Goal: Browse casually: Explore the website without a specific task or goal

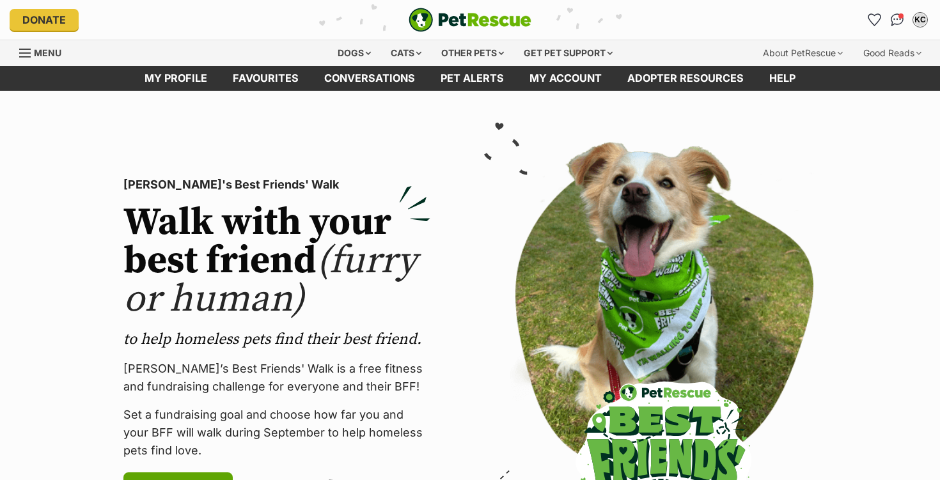
click at [276, 84] on link "Favourites" at bounding box center [265, 78] width 91 height 25
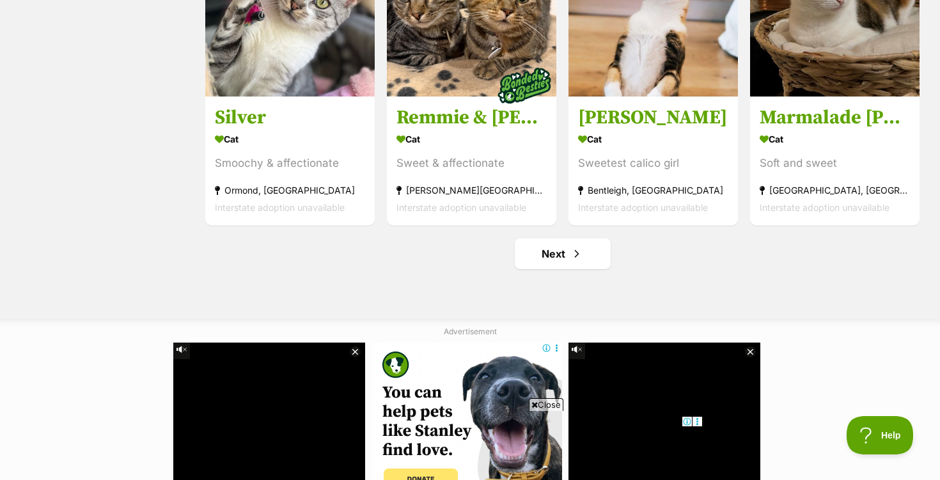
scroll to position [1580, 0]
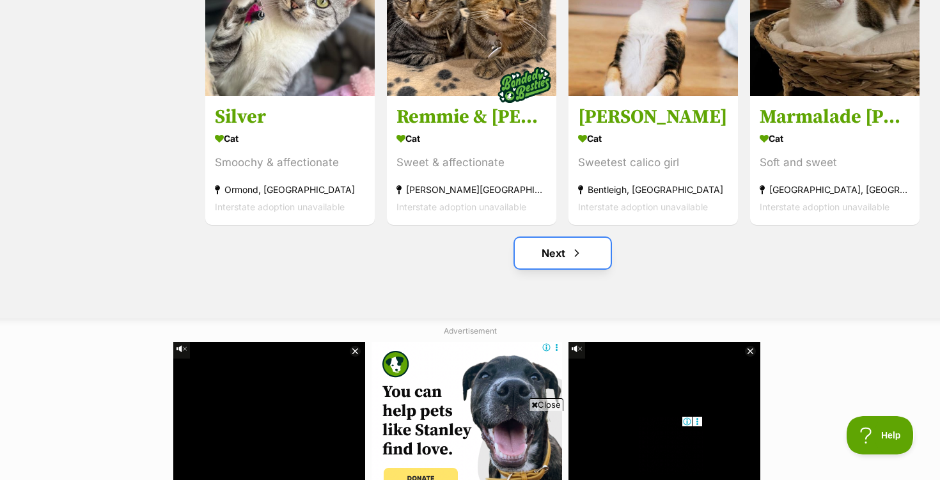
click at [558, 257] on link "Next" at bounding box center [563, 253] width 96 height 31
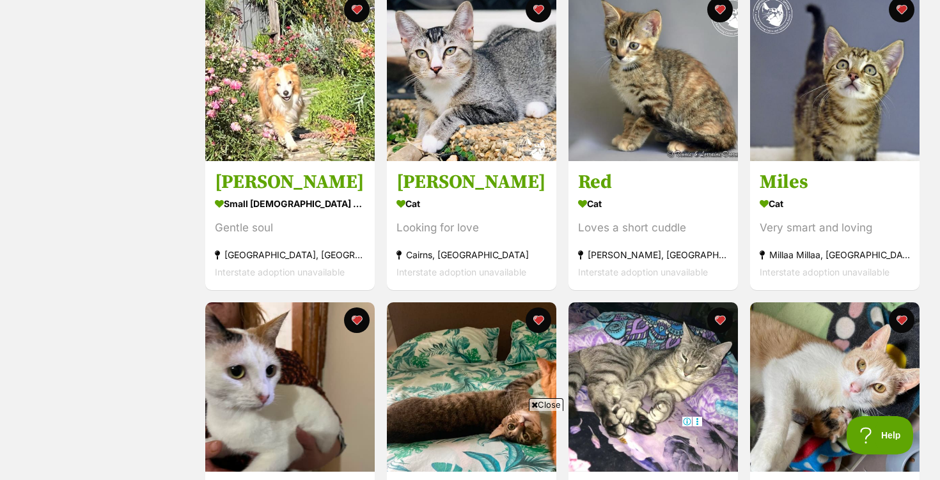
scroll to position [583, 0]
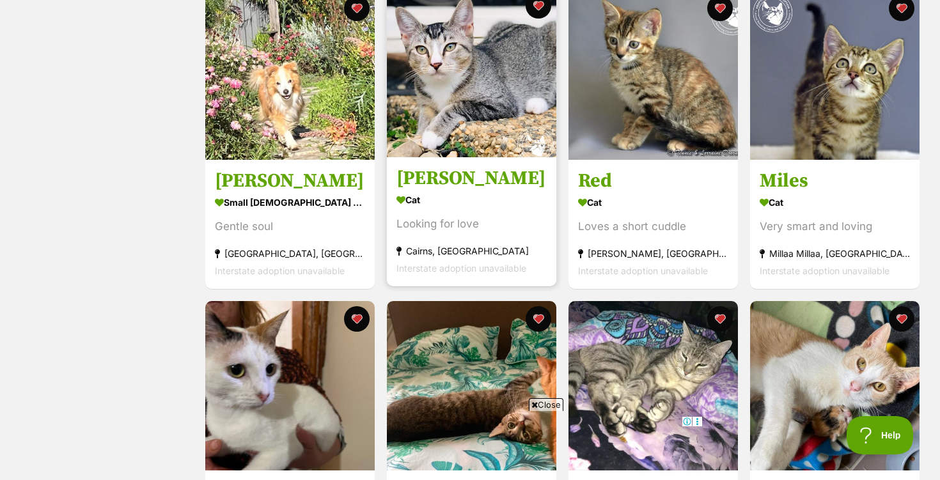
click at [478, 103] on img at bounding box center [471, 72] width 169 height 169
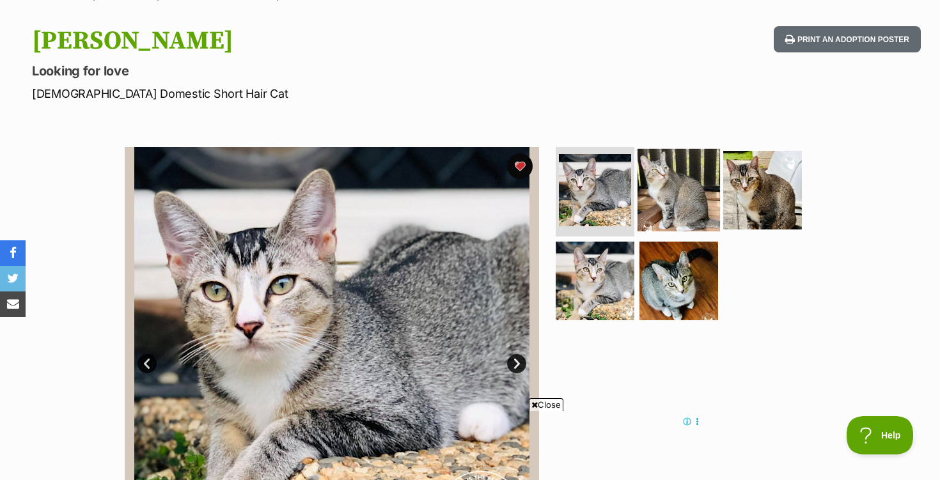
click at [663, 193] on img at bounding box center [679, 190] width 82 height 82
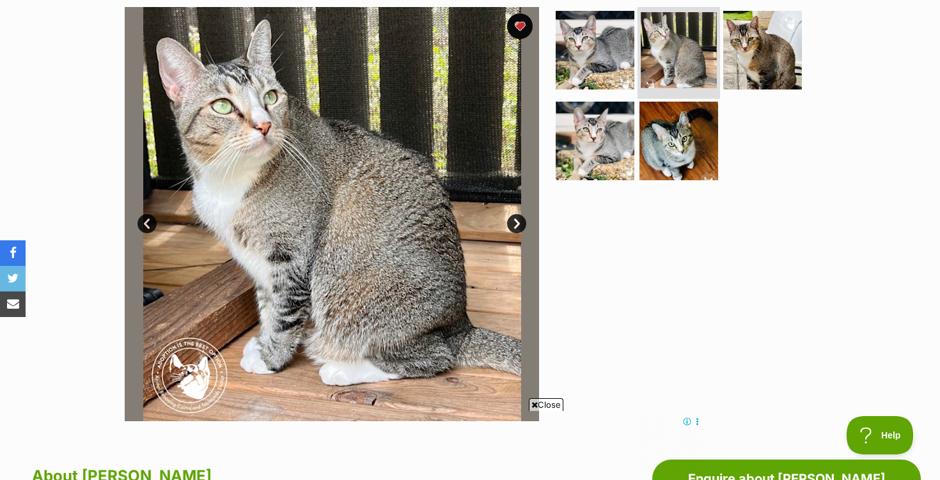
scroll to position [260, 0]
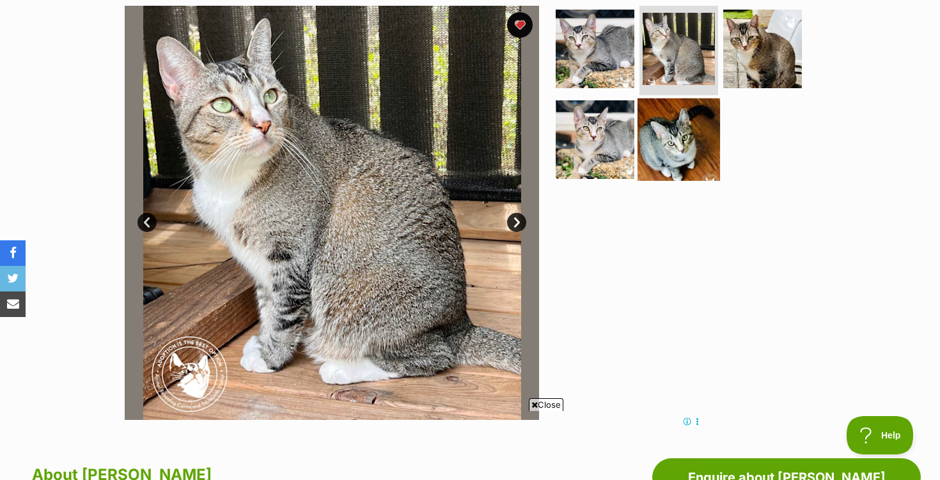
click at [677, 152] on img at bounding box center [679, 139] width 82 height 82
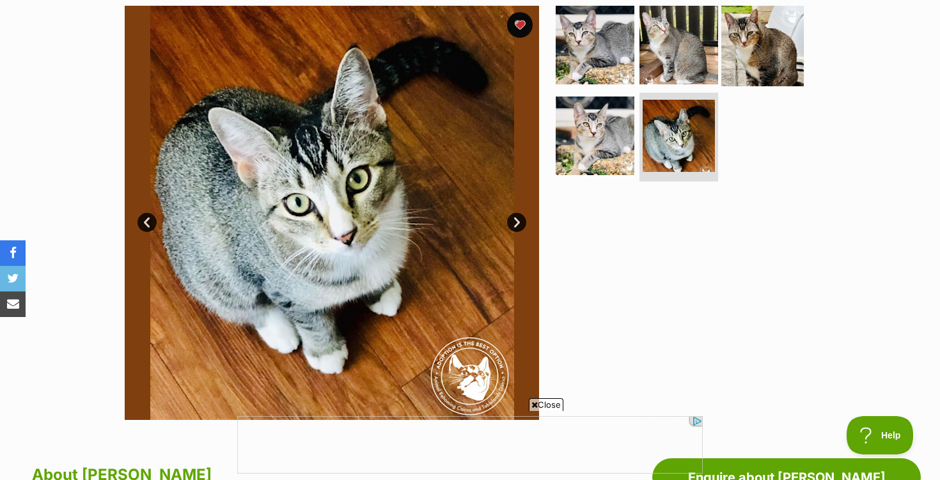
scroll to position [0, 0]
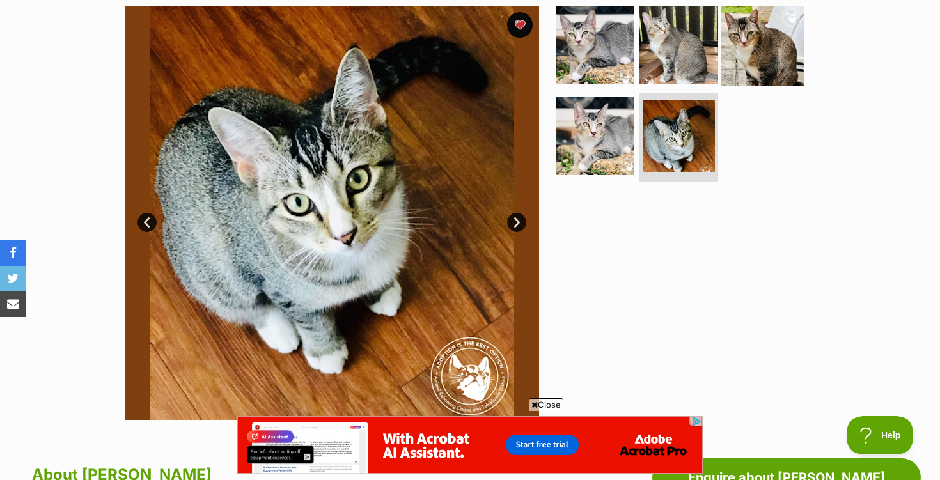
click at [758, 56] on img at bounding box center [762, 45] width 82 height 82
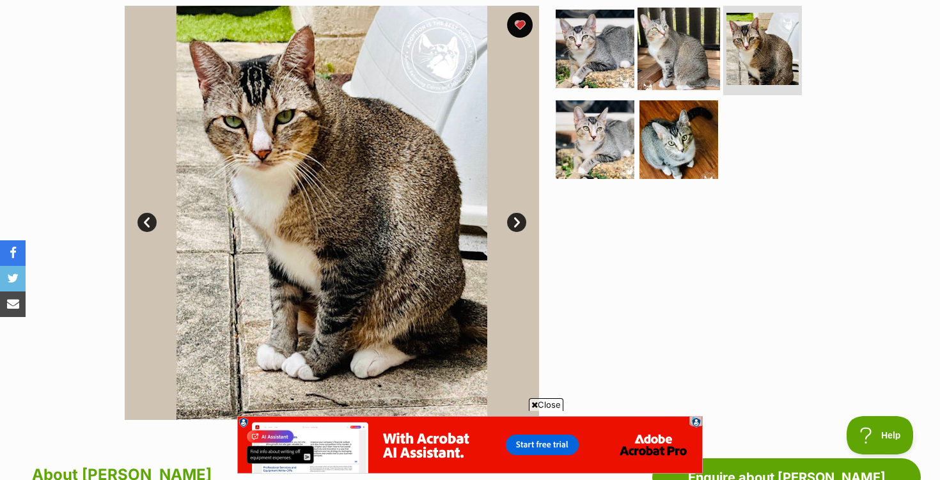
click at [678, 52] on img at bounding box center [679, 49] width 82 height 82
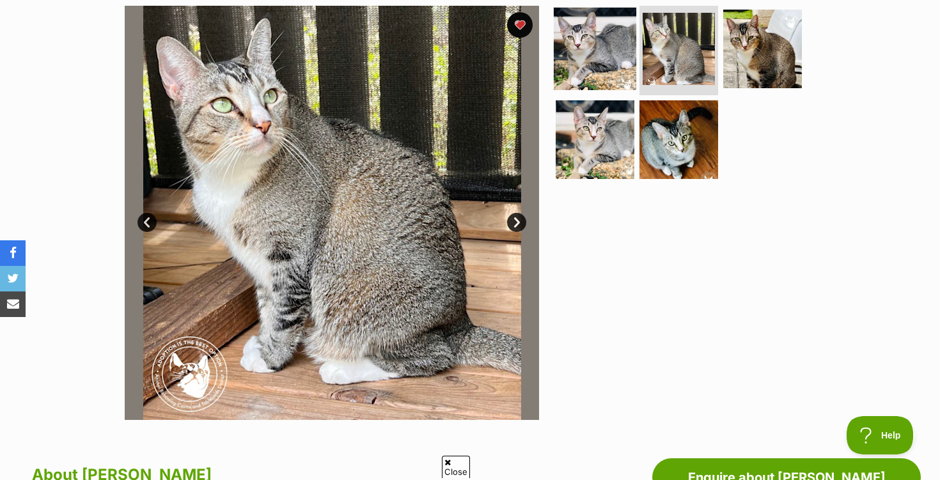
click at [593, 64] on img at bounding box center [595, 49] width 82 height 82
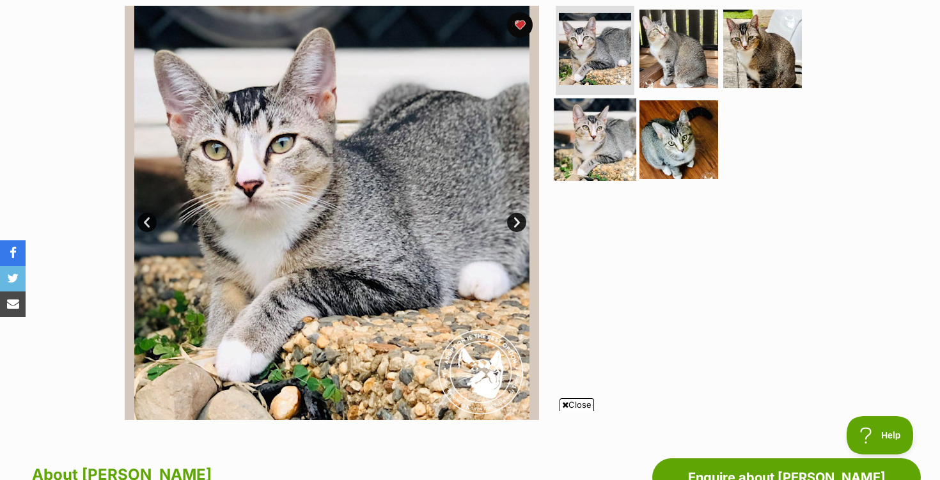
click at [583, 156] on img at bounding box center [595, 139] width 82 height 82
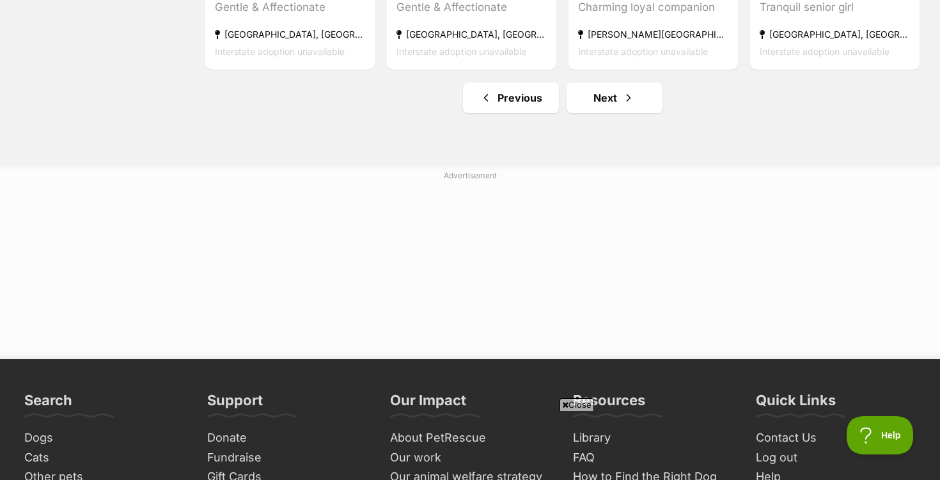
scroll to position [1738, 0]
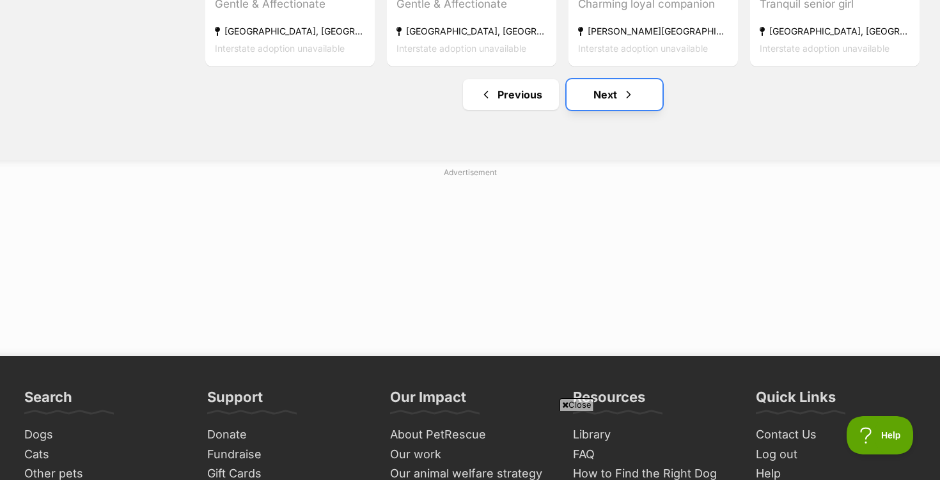
click at [613, 101] on link "Next" at bounding box center [615, 94] width 96 height 31
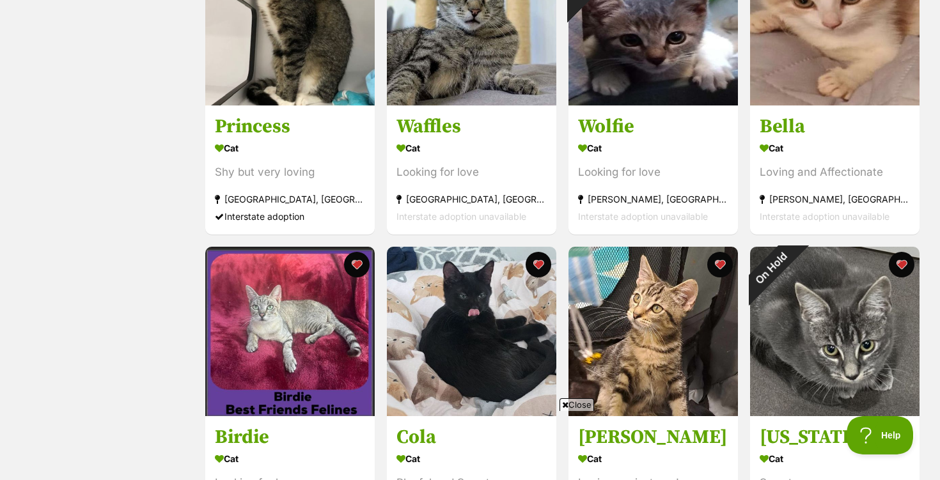
scroll to position [950, 0]
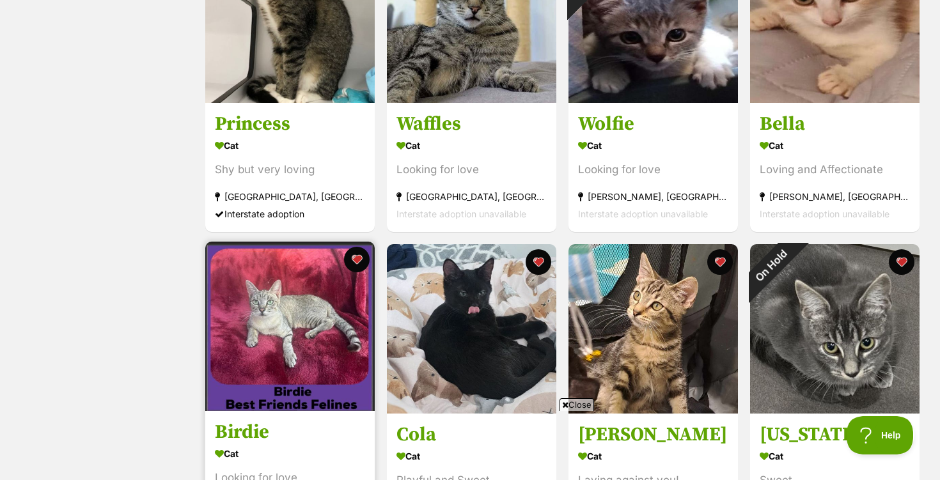
click at [321, 321] on img at bounding box center [289, 326] width 169 height 169
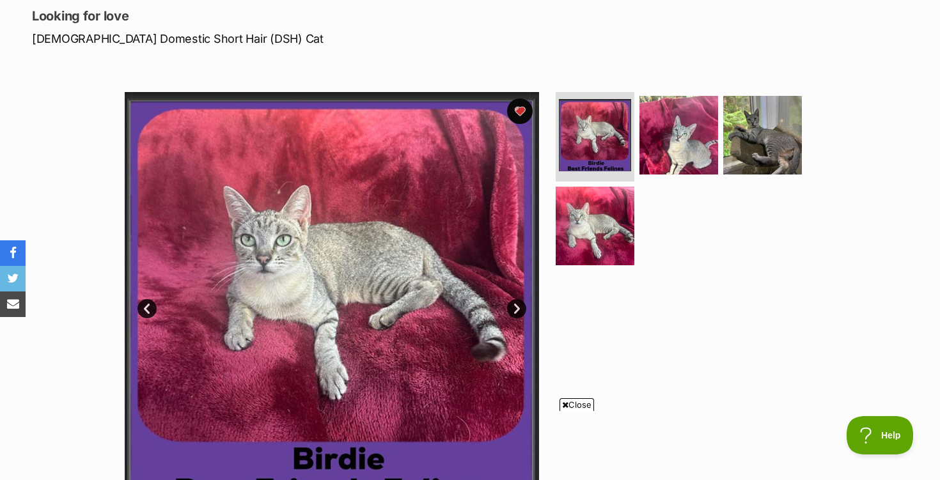
click at [517, 308] on link "Next" at bounding box center [516, 308] width 19 height 19
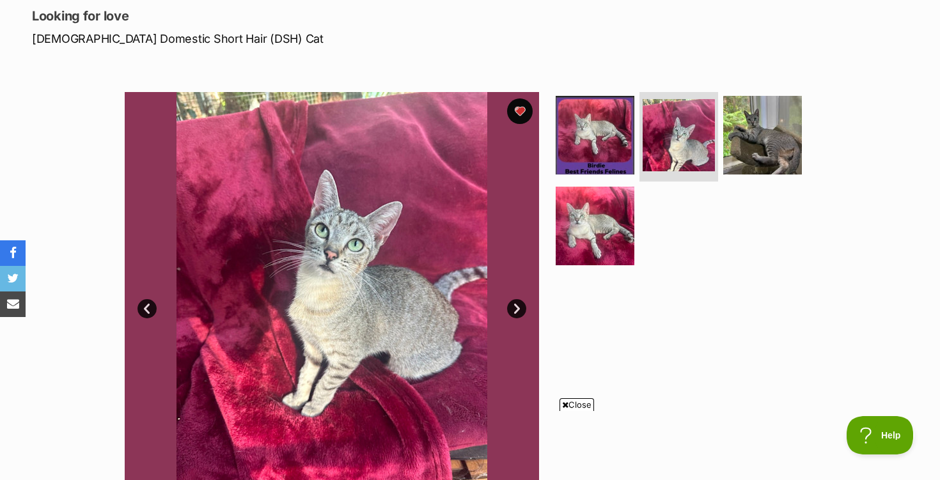
click at [517, 308] on link "Next" at bounding box center [516, 308] width 19 height 19
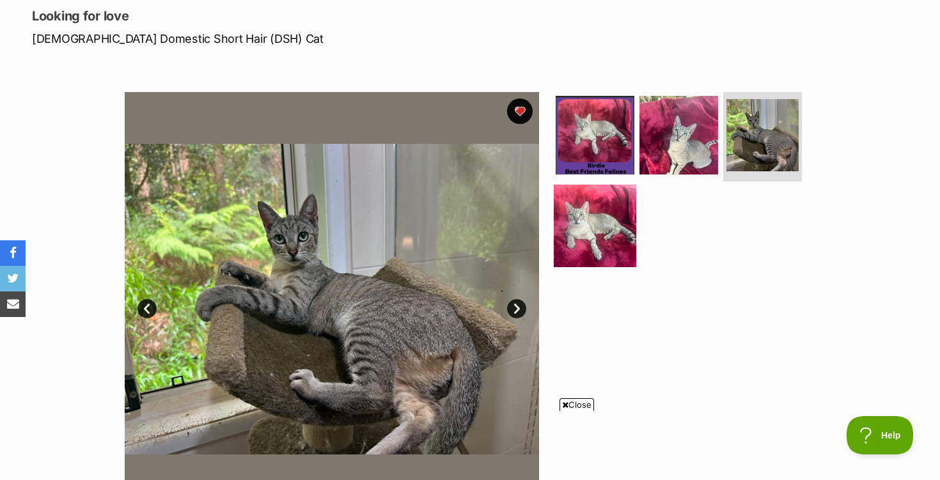
click at [578, 240] on img at bounding box center [595, 225] width 82 height 82
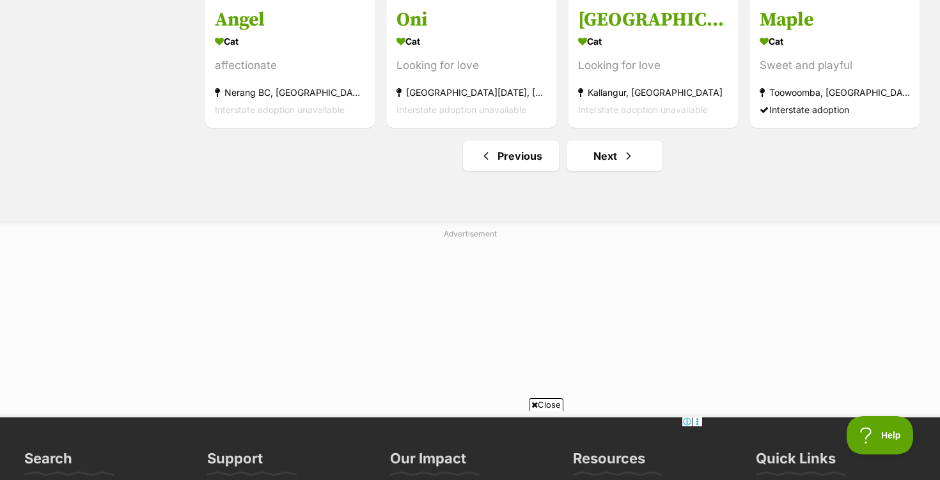
scroll to position [1672, 0]
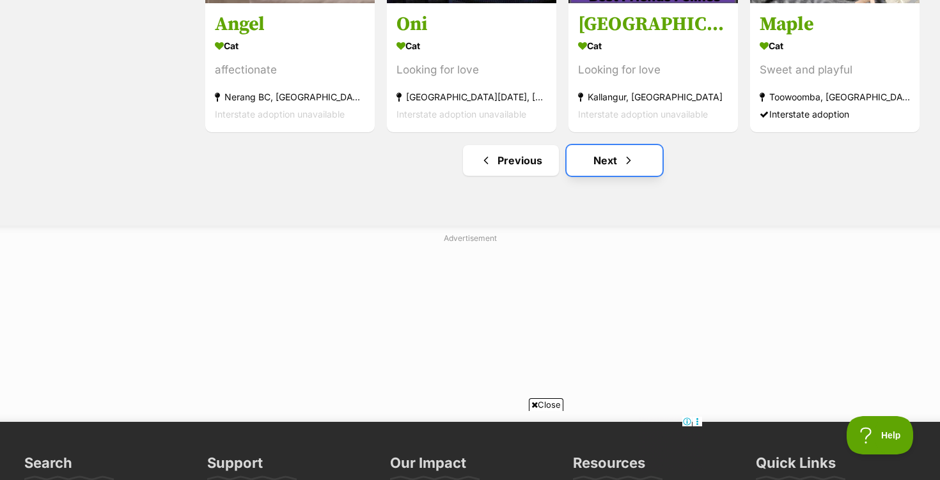
click at [616, 162] on link "Next" at bounding box center [615, 160] width 96 height 31
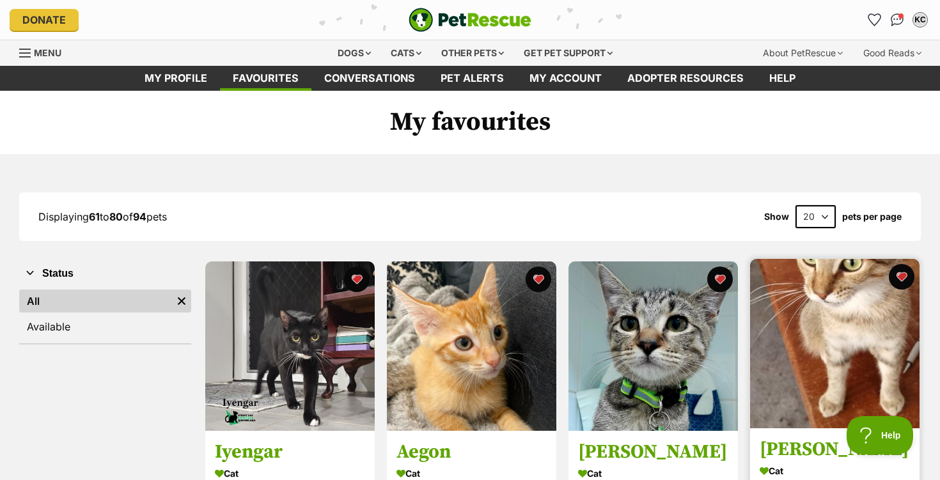
click at [855, 341] on img at bounding box center [834, 343] width 169 height 169
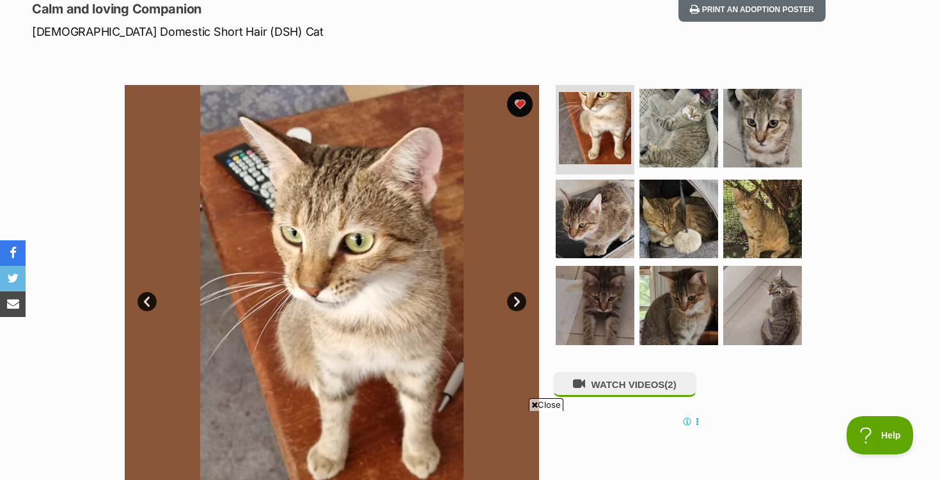
click at [515, 302] on link "Next" at bounding box center [516, 301] width 19 height 19
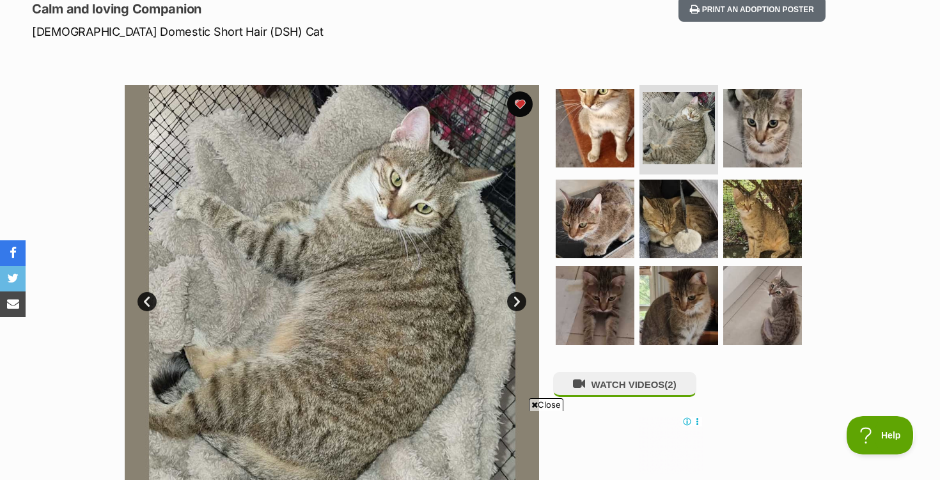
click at [515, 302] on link "Next" at bounding box center [516, 301] width 19 height 19
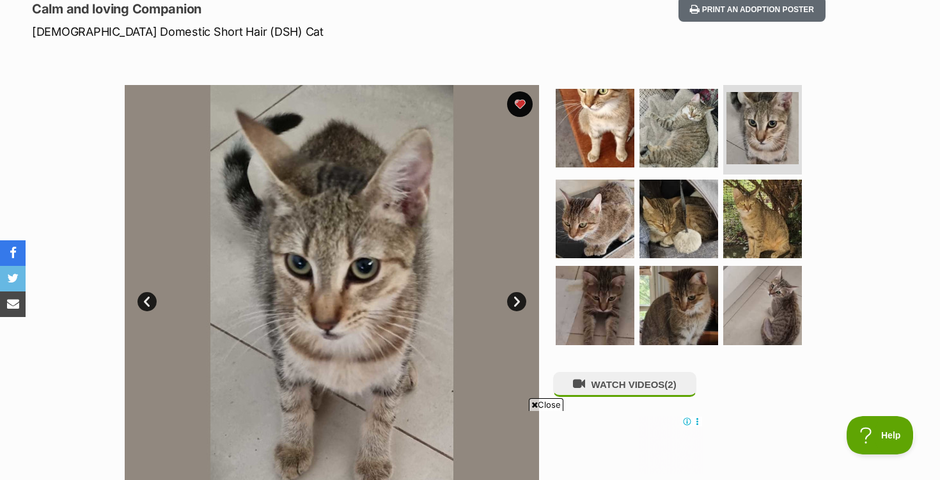
click at [515, 302] on link "Next" at bounding box center [516, 301] width 19 height 19
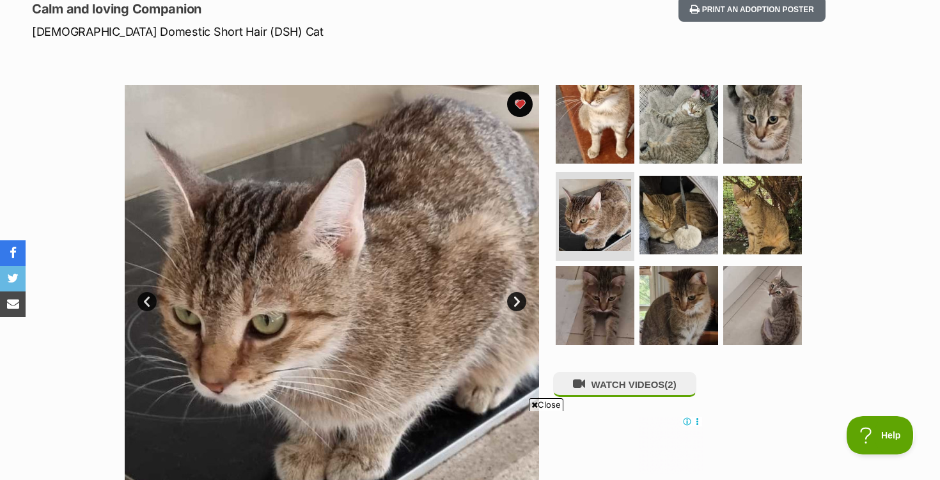
click at [515, 302] on link "Next" at bounding box center [516, 301] width 19 height 19
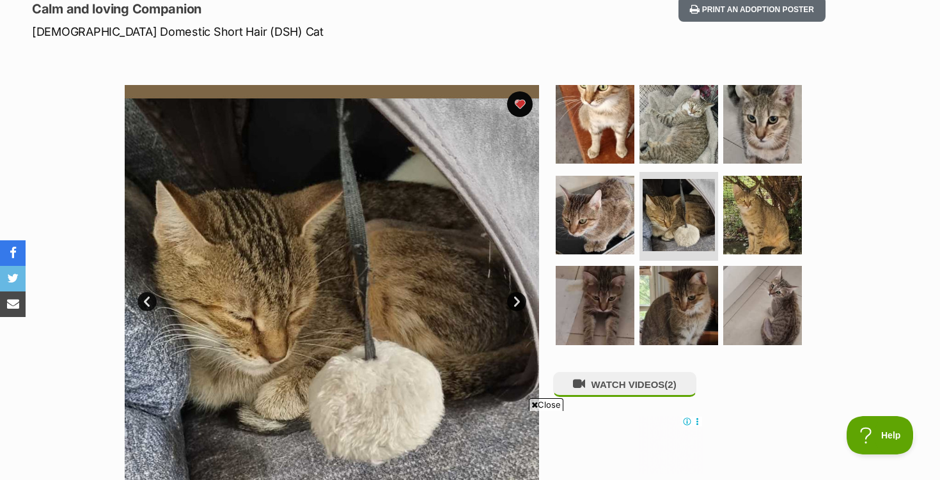
click at [515, 302] on link "Next" at bounding box center [516, 301] width 19 height 19
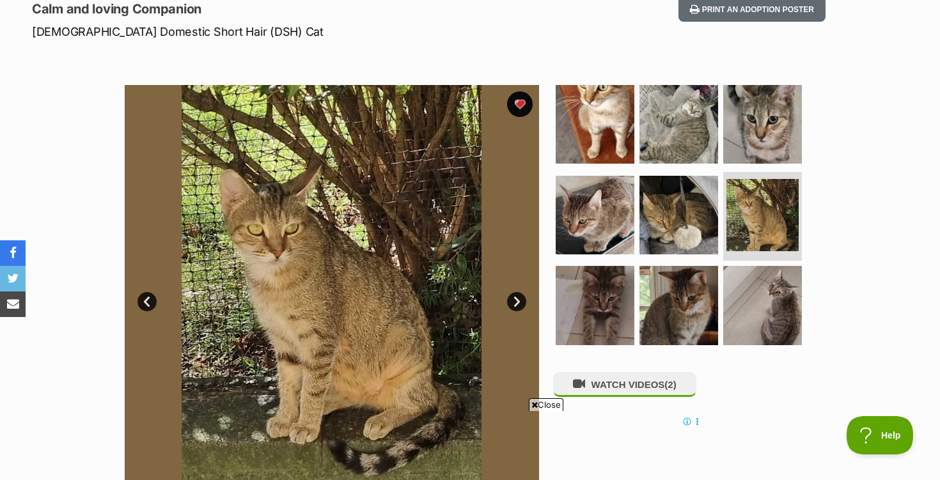
click at [515, 302] on link "Next" at bounding box center [516, 301] width 19 height 19
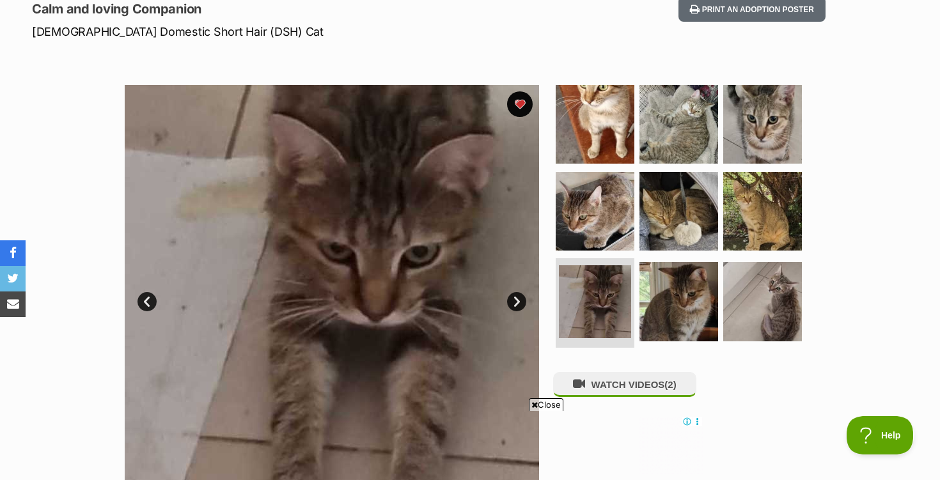
click at [515, 302] on link "Next" at bounding box center [516, 301] width 19 height 19
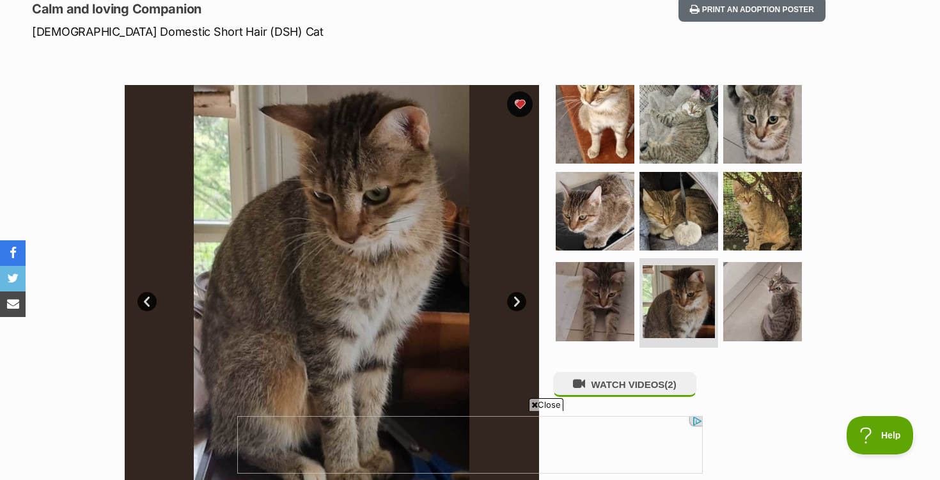
click at [515, 302] on link "Next" at bounding box center [516, 301] width 19 height 19
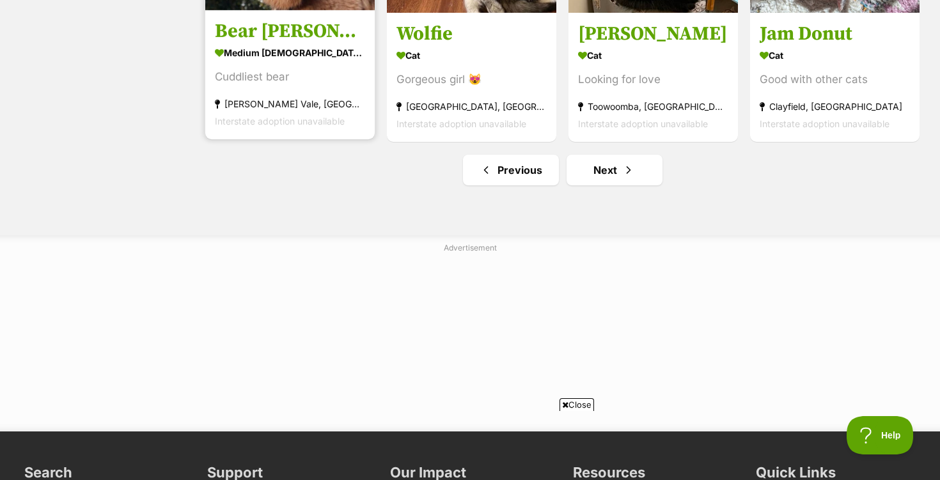
scroll to position [1663, 0]
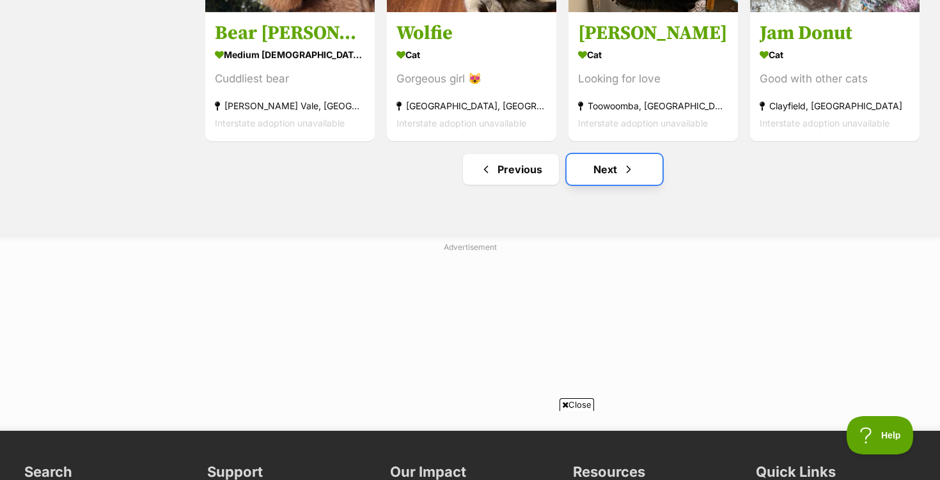
click at [613, 173] on link "Next" at bounding box center [615, 169] width 96 height 31
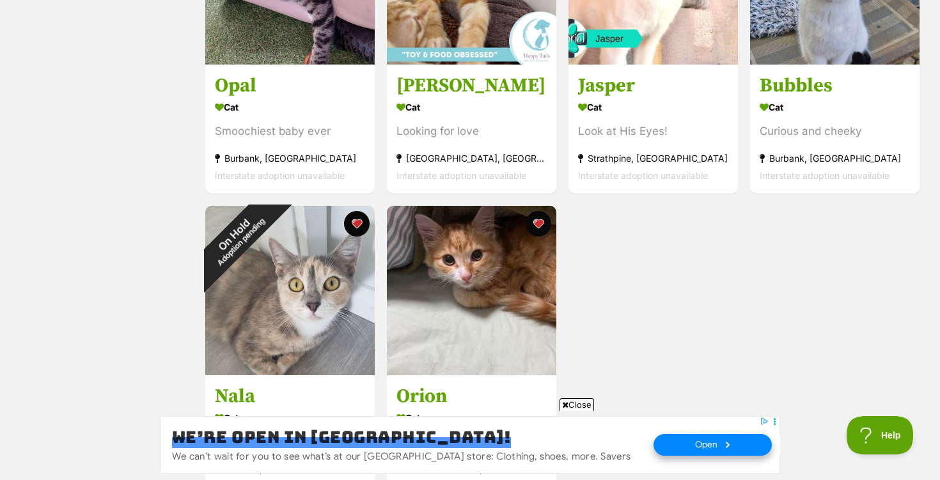
scroll to position [989, 0]
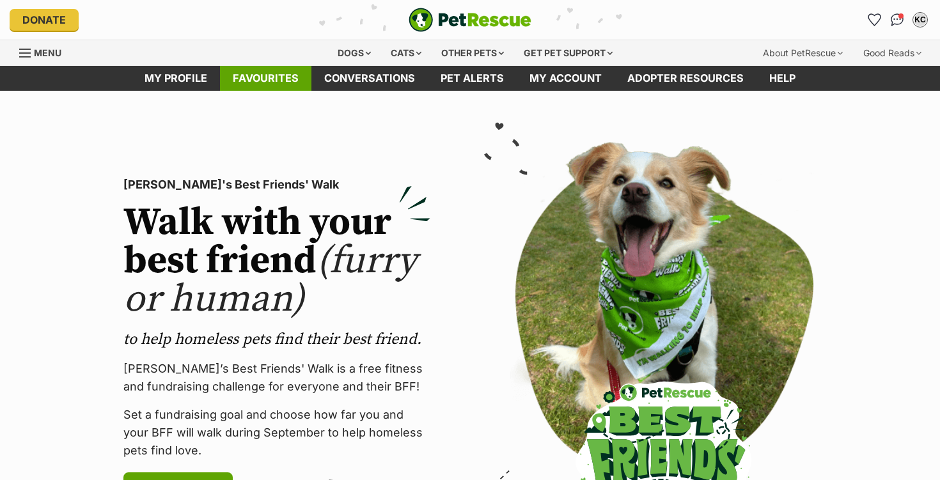
click at [253, 79] on link "Favourites" at bounding box center [265, 78] width 91 height 25
